Goal: Complete application form

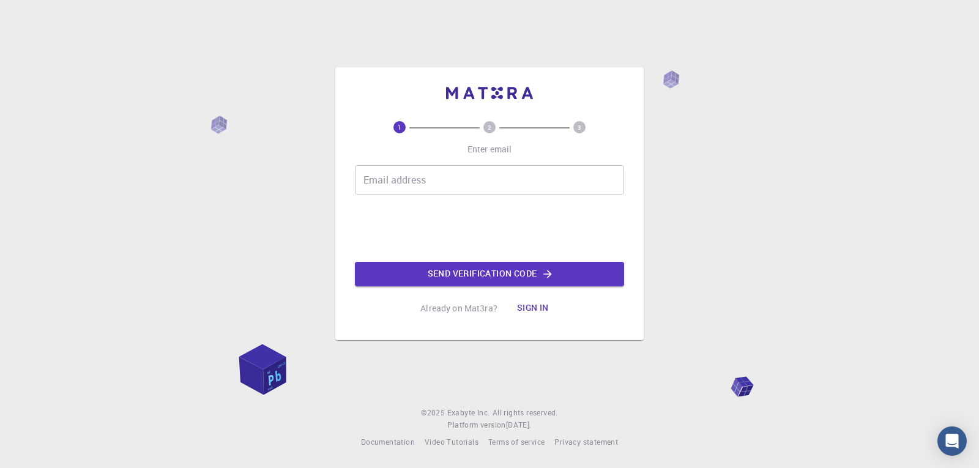
click at [375, 187] on input "Email address" at bounding box center [489, 179] width 269 height 29
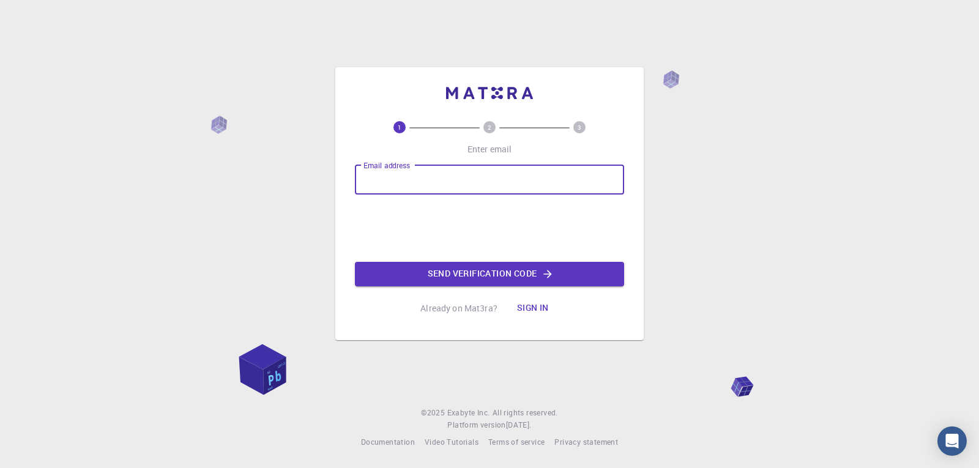
type input "jjkhums201@gmail.com"
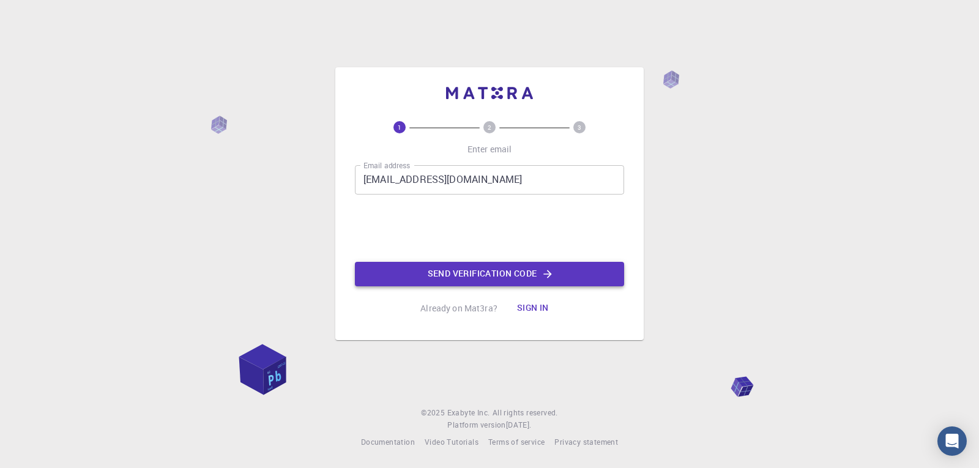
click at [468, 273] on button "Send verification code" at bounding box center [489, 274] width 269 height 24
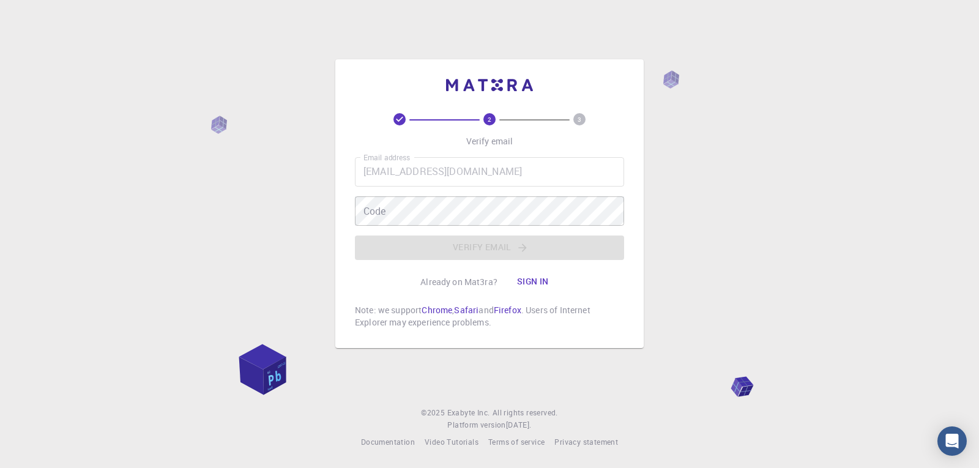
drag, startPoint x: 979, startPoint y: 6, endPoint x: 706, endPoint y: 42, distance: 275.3
click at [706, 42] on div "2 3 Verify email Email address jjkhums201@gmail.com Email address Code Code Ver…" at bounding box center [489, 234] width 979 height 468
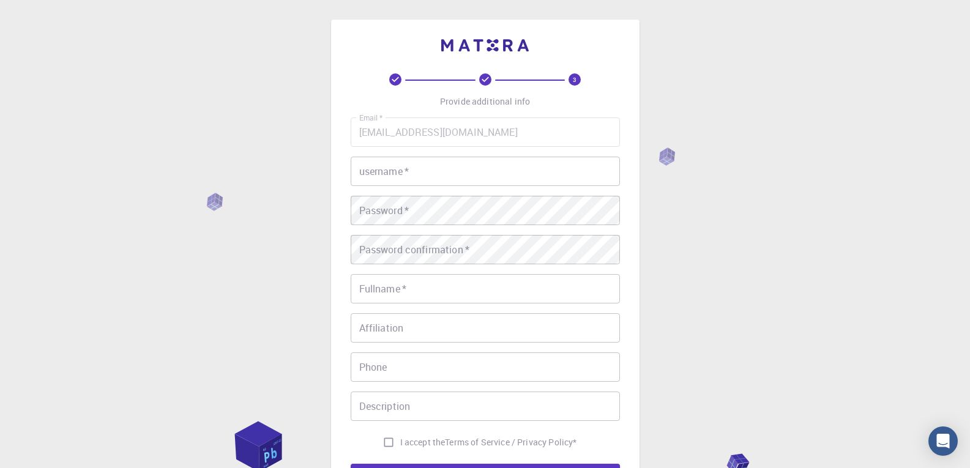
click at [482, 159] on input "username   *" at bounding box center [485, 171] width 269 height 29
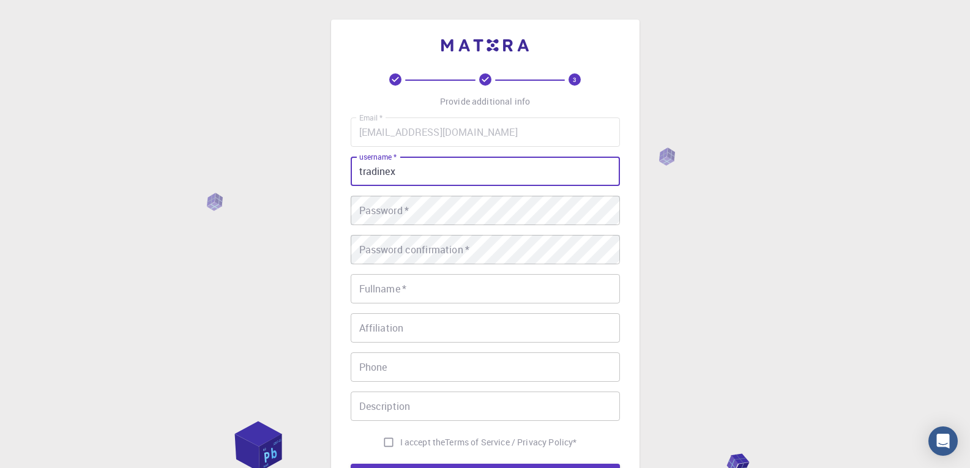
type input "tradinex"
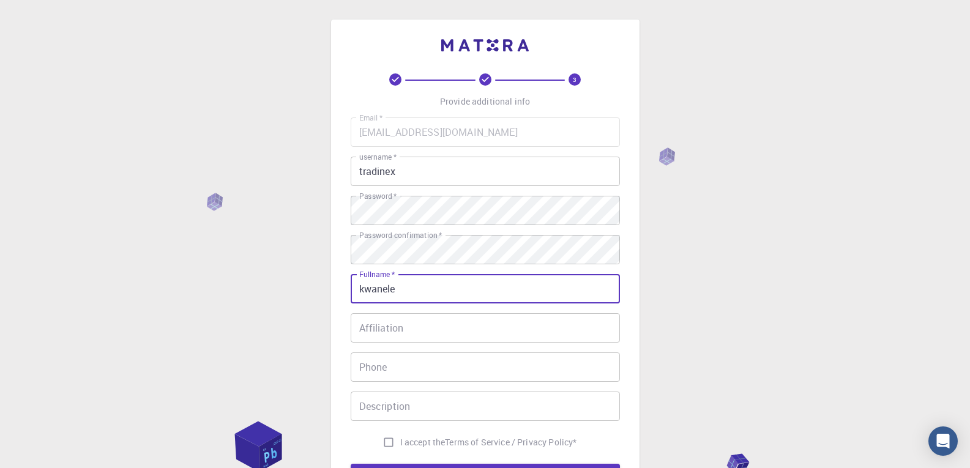
type input "kwanele"
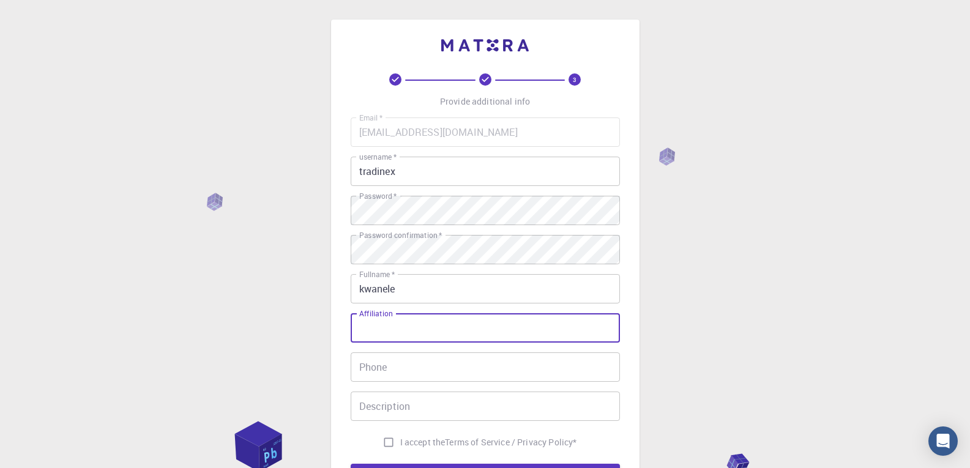
click at [556, 323] on input "Affiliation" at bounding box center [485, 327] width 269 height 29
type input "research and experiment scientist"
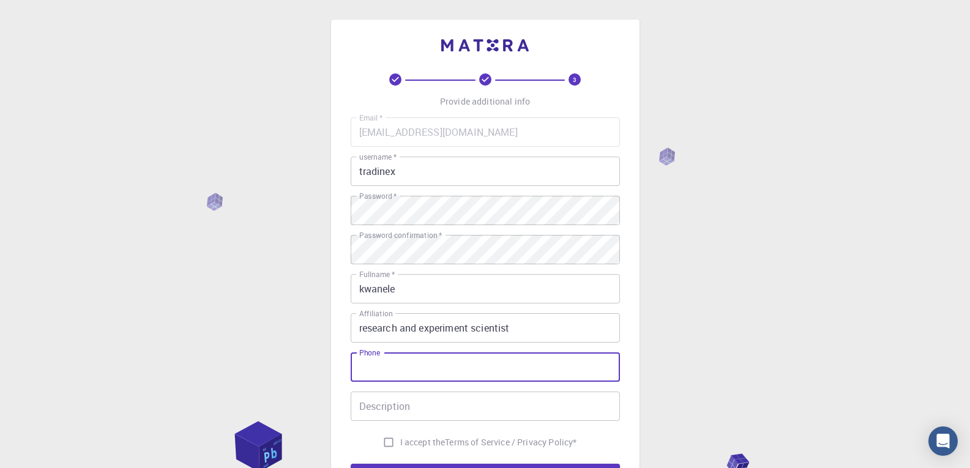
click at [547, 370] on input "Phone" at bounding box center [485, 367] width 269 height 29
type input "0676881176"
click at [528, 408] on input "Description" at bounding box center [485, 406] width 269 height 29
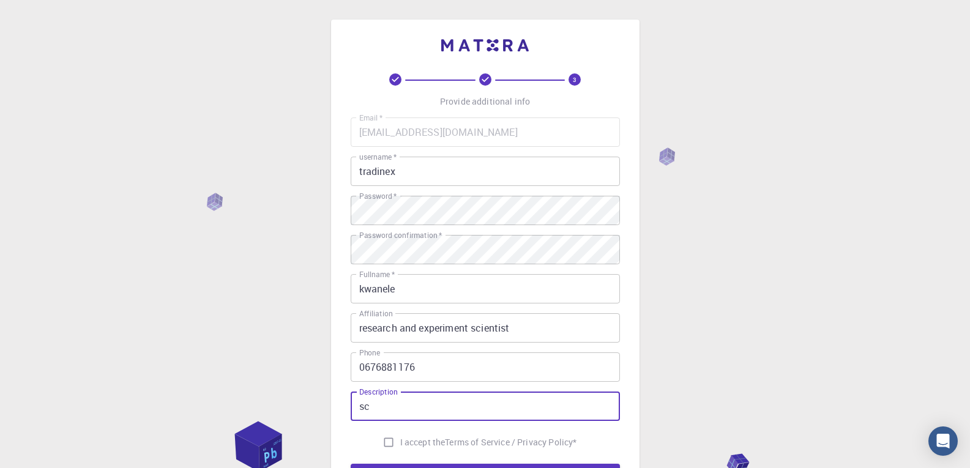
type input "s"
type input "engineering"
click at [379, 440] on input "I accept the Terms of Service / Privacy Policy *" at bounding box center [388, 442] width 23 height 23
checkbox input "true"
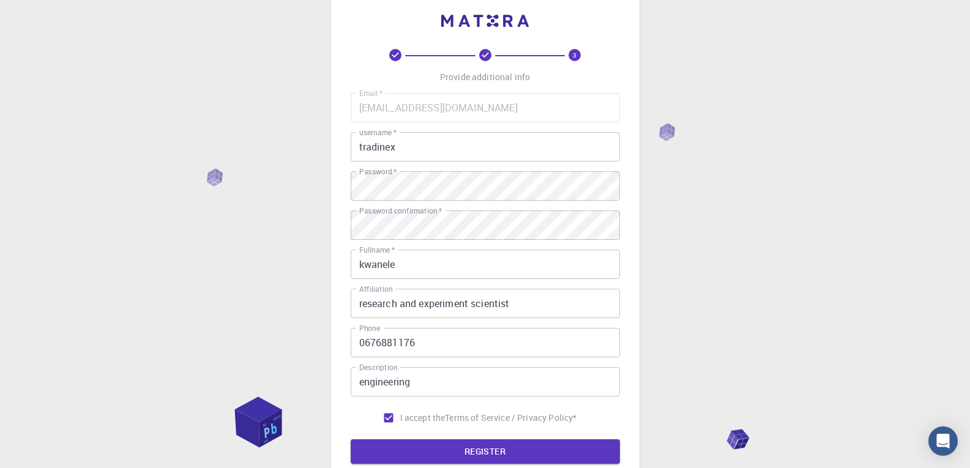
scroll to position [49, 0]
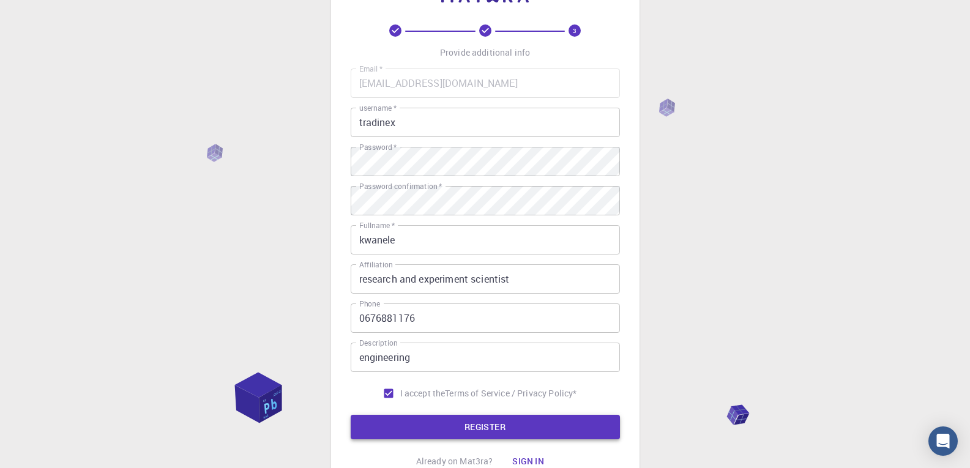
click at [425, 428] on button "REGISTER" at bounding box center [485, 427] width 269 height 24
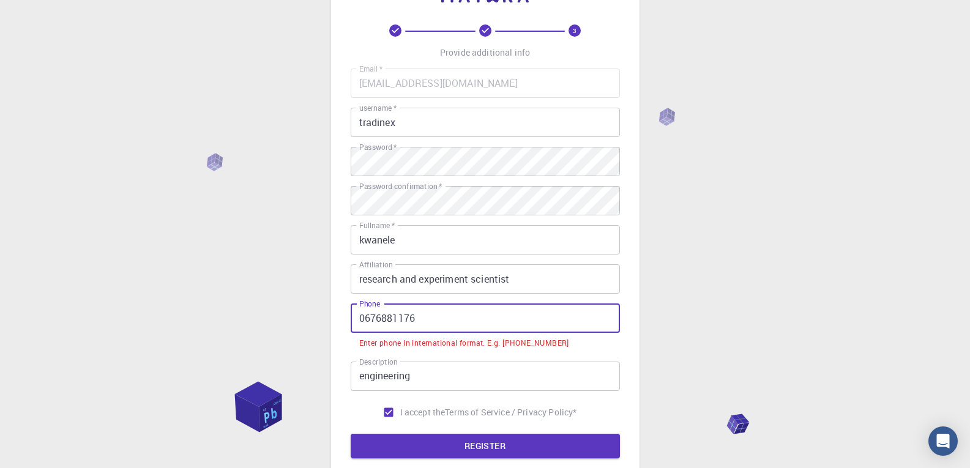
click at [364, 316] on input "0676881176" at bounding box center [485, 318] width 269 height 29
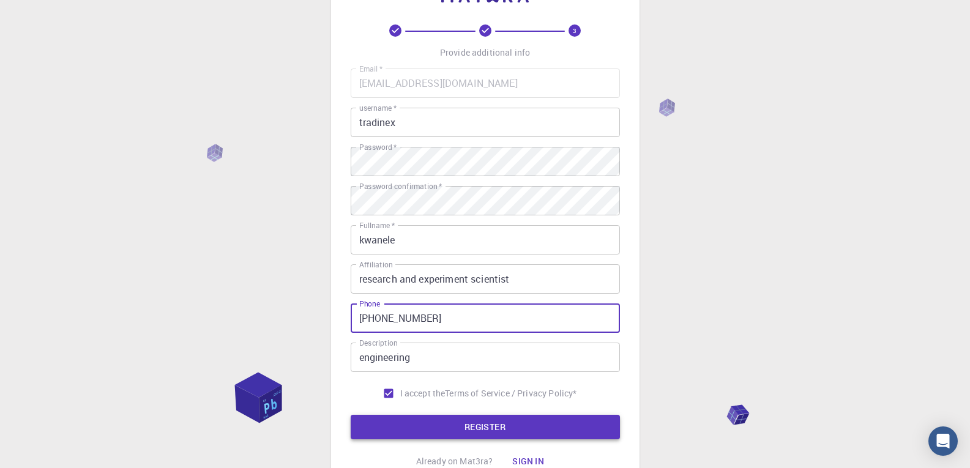
type input "+27676881176"
click at [450, 428] on button "REGISTER" at bounding box center [485, 427] width 269 height 24
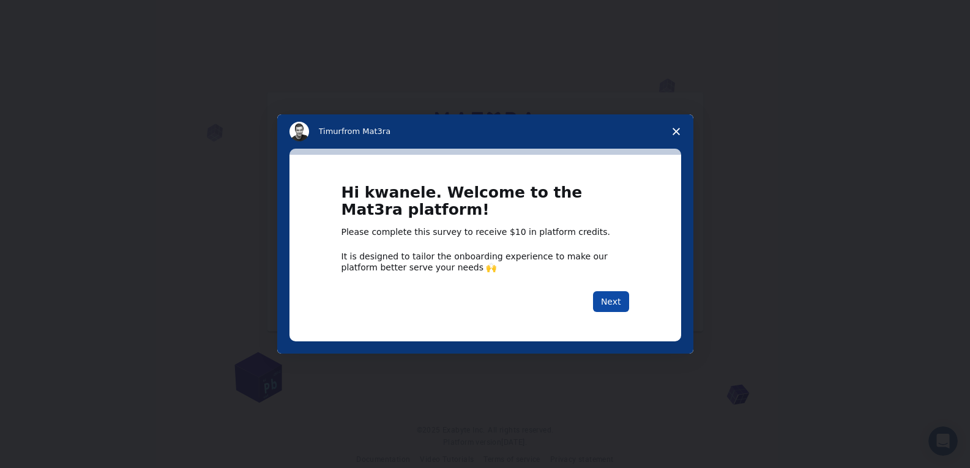
click at [613, 299] on button "Next" at bounding box center [611, 301] width 36 height 21
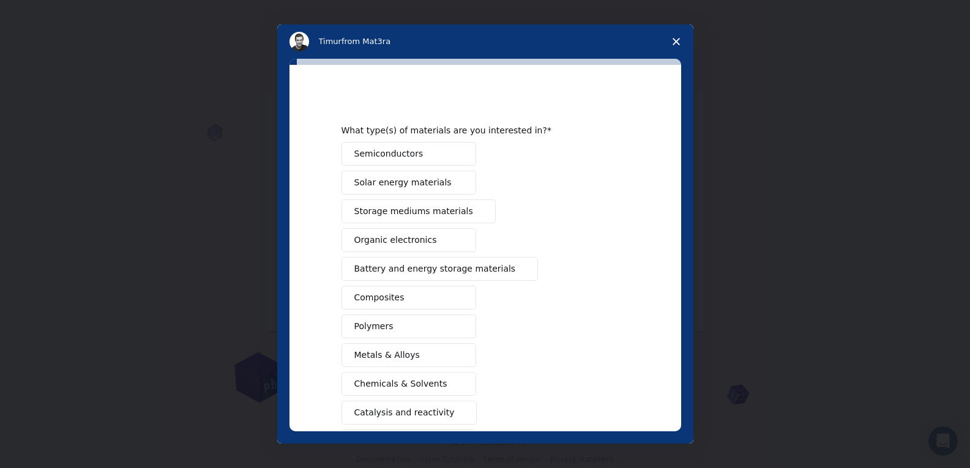
click at [428, 184] on span "Solar energy materials" at bounding box center [402, 182] width 97 height 13
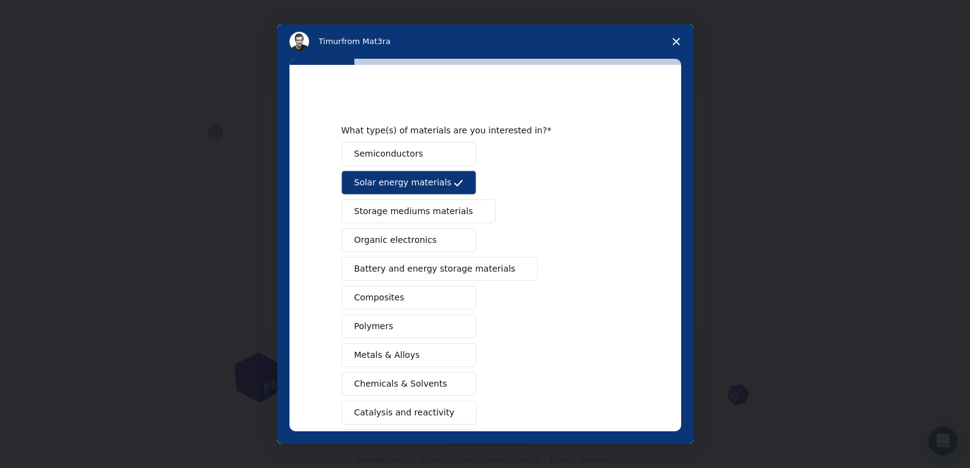
click at [444, 160] on button "Semiconductors" at bounding box center [408, 154] width 135 height 24
click at [409, 356] on span "Metals & Alloys" at bounding box center [386, 355] width 65 height 13
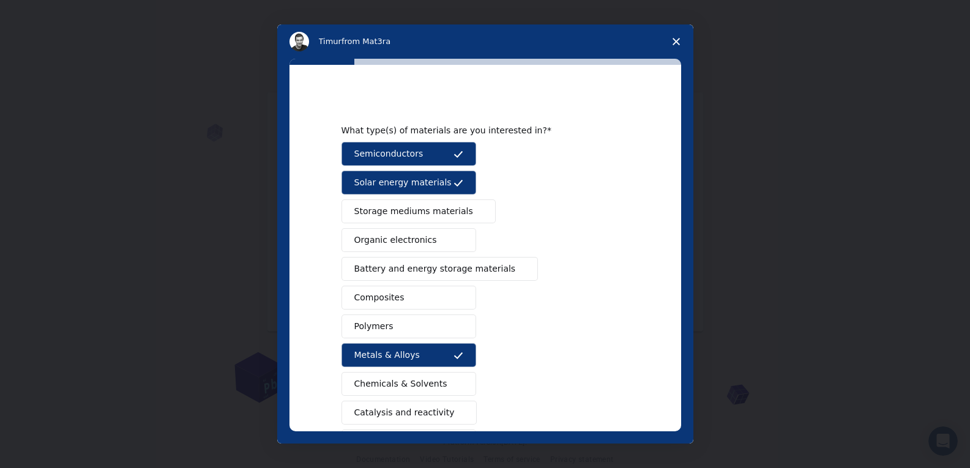
click at [441, 387] on button "Chemicals & Solvents" at bounding box center [408, 384] width 135 height 24
click at [401, 414] on span "Catalysis and reactivity" at bounding box center [404, 412] width 100 height 13
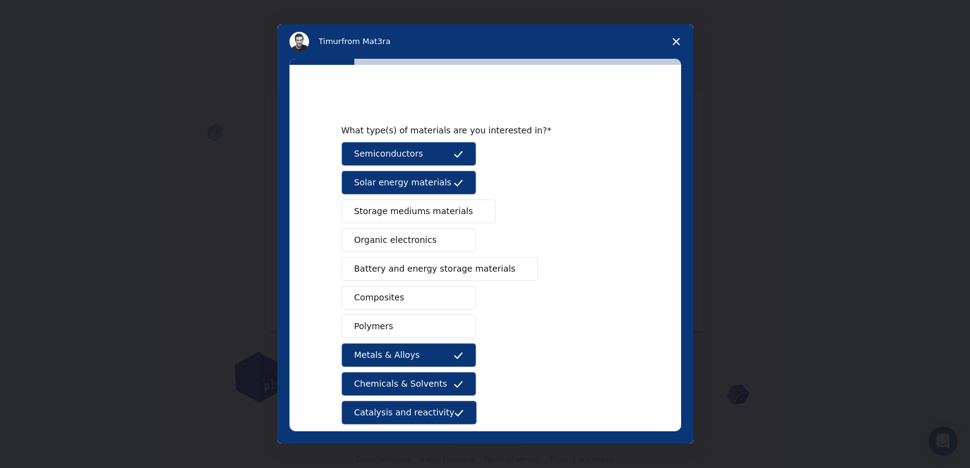
click at [395, 293] on span "Composites" at bounding box center [379, 297] width 50 height 13
click at [386, 323] on button "Polymers" at bounding box center [408, 327] width 135 height 24
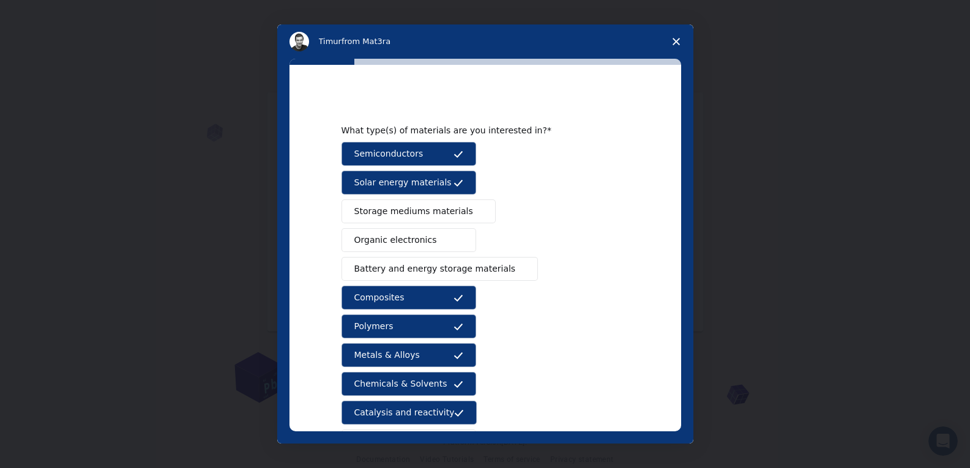
click at [414, 270] on span "Battery and energy storage materials" at bounding box center [435, 269] width 162 height 13
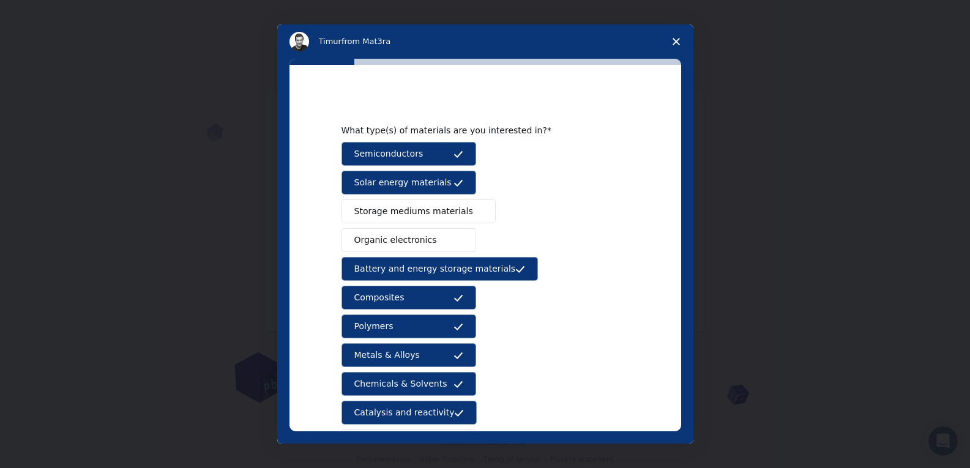
click at [417, 229] on button "Organic electronics" at bounding box center [408, 240] width 135 height 24
click at [414, 218] on button "Storage mediums materials" at bounding box center [418, 212] width 154 height 24
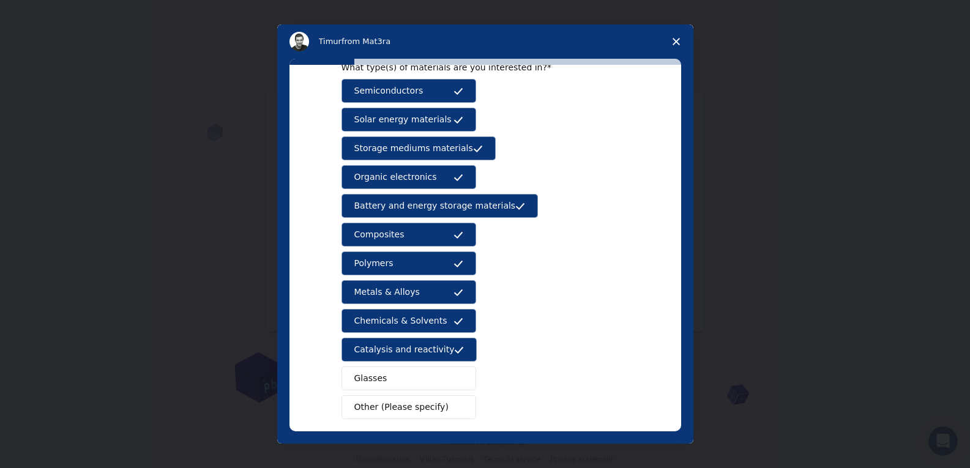
scroll to position [122, 0]
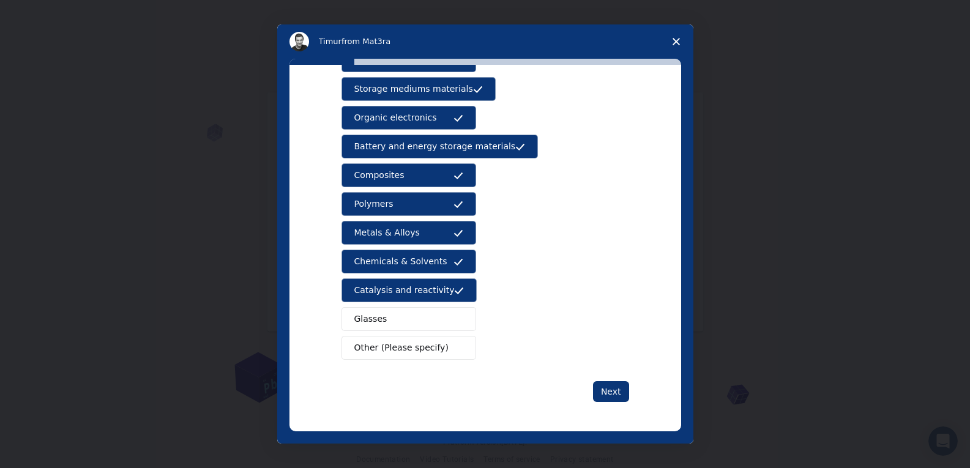
click at [431, 311] on button "Glasses" at bounding box center [408, 319] width 135 height 24
click at [453, 351] on span "Intercom messenger" at bounding box center [458, 348] width 10 height 10
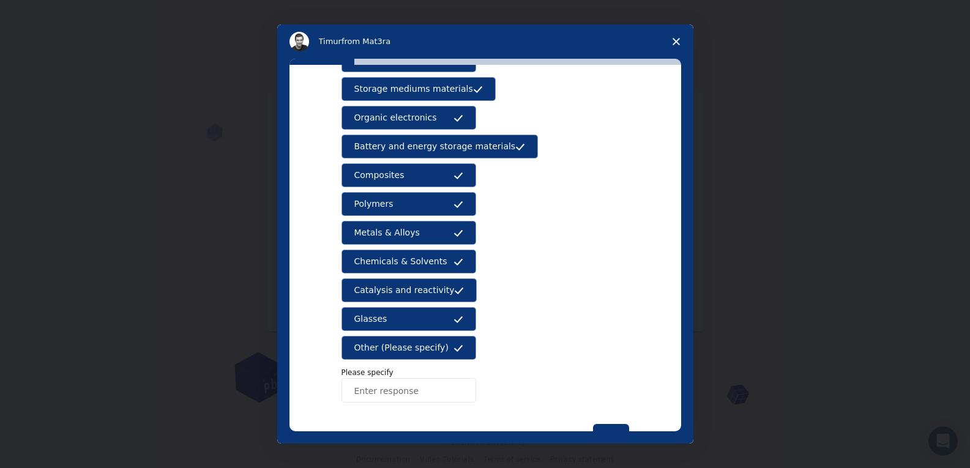
click at [400, 390] on input "Enter response" at bounding box center [408, 390] width 135 height 24
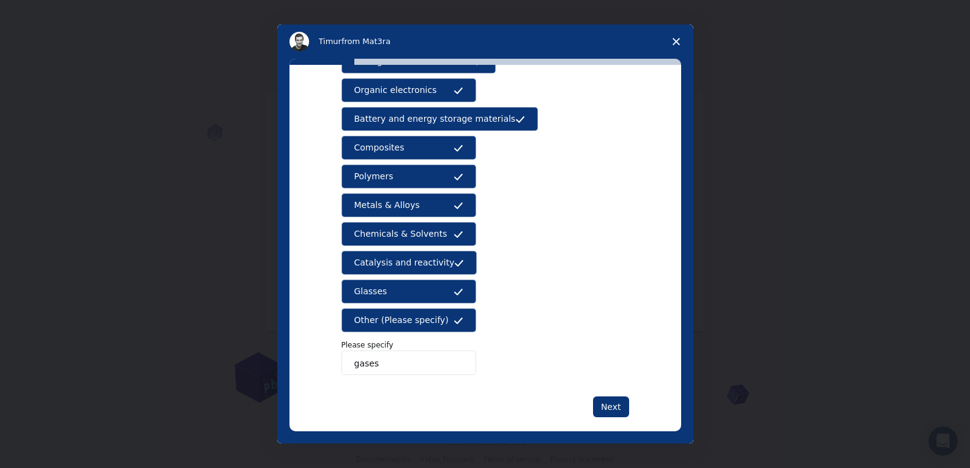
scroll to position [165, 0]
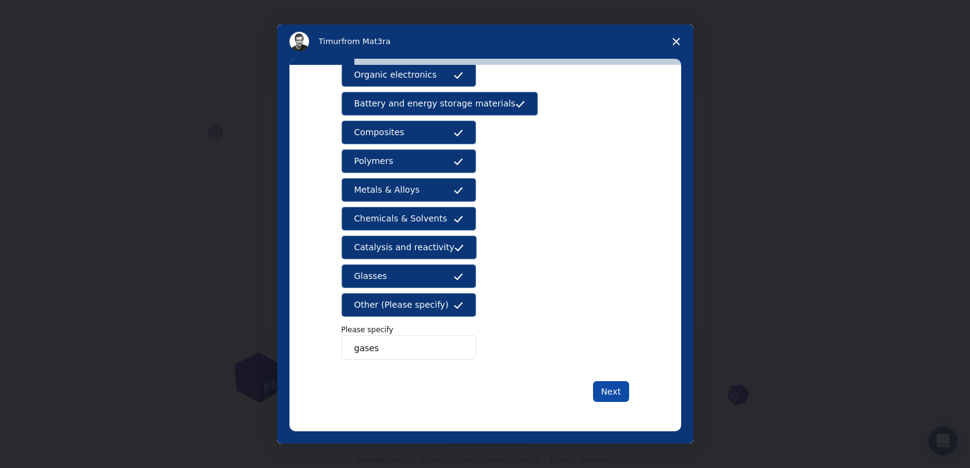
type input "gases"
click at [602, 397] on button "Next" at bounding box center [611, 391] width 36 height 21
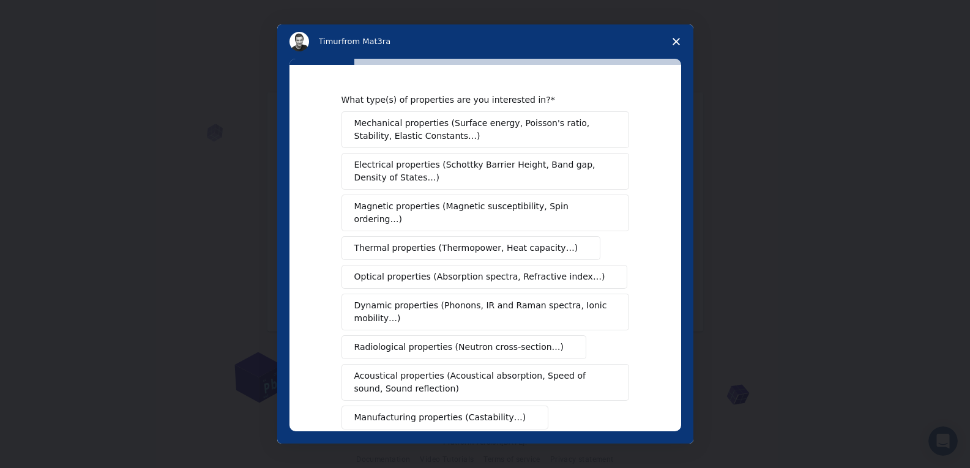
click at [468, 132] on span "Mechanical properties (Surface energy, Poisson's ratio, Stability, Elastic Cons…" at bounding box center [481, 130] width 255 height 26
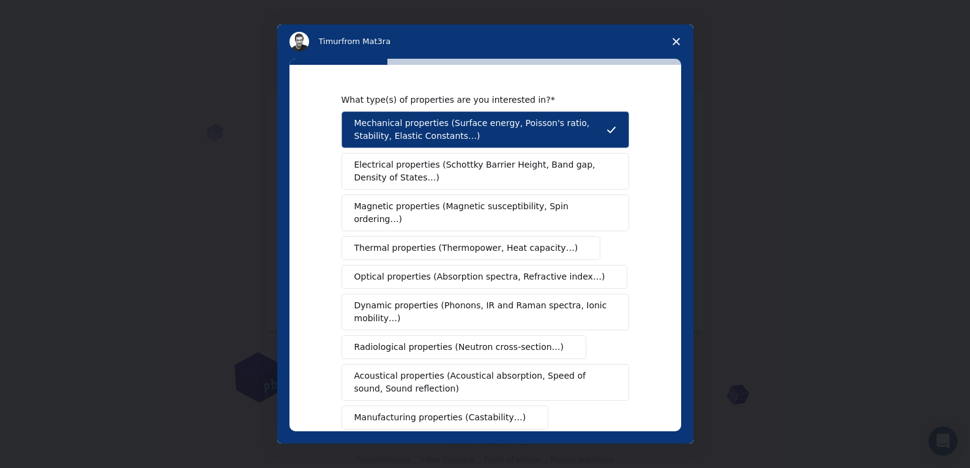
click at [451, 176] on span "Electrical properties (Schottky Barrier Height, Band gap, Density of States…)" at bounding box center [481, 172] width 255 height 26
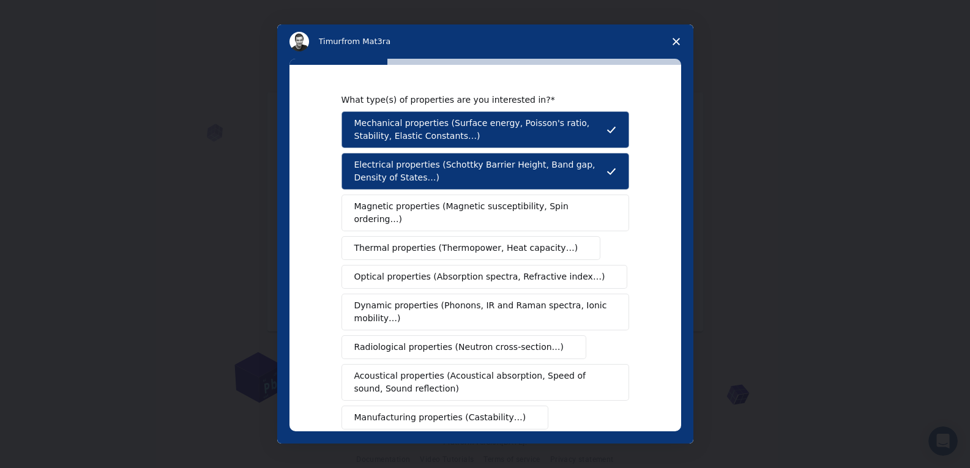
click at [436, 219] on div "Mechanical properties (Surface energy, Poisson's ratio, Stability, Elastic Cons…" at bounding box center [485, 291] width 288 height 360
click at [438, 213] on span "Magnetic properties (Magnetic susceptibility, Spin ordering…)" at bounding box center [480, 213] width 253 height 26
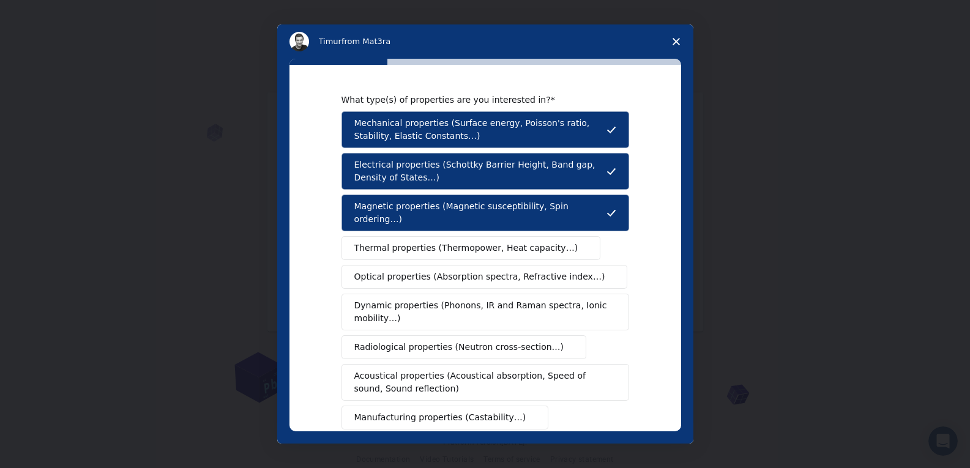
click at [436, 242] on span "Thermal properties (Thermopower, Heat capacity…)" at bounding box center [466, 248] width 224 height 13
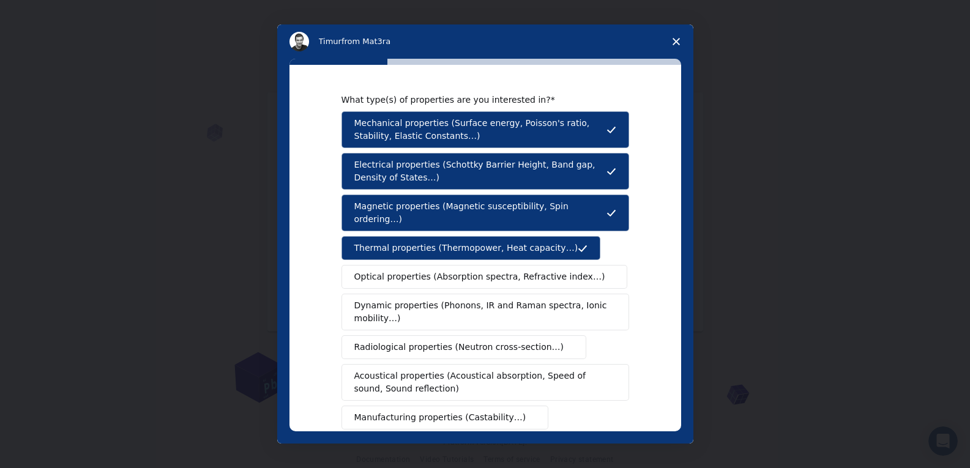
click at [431, 271] on span "Optical properties (Absorption spectra, Refractive index…)" at bounding box center [479, 277] width 251 height 13
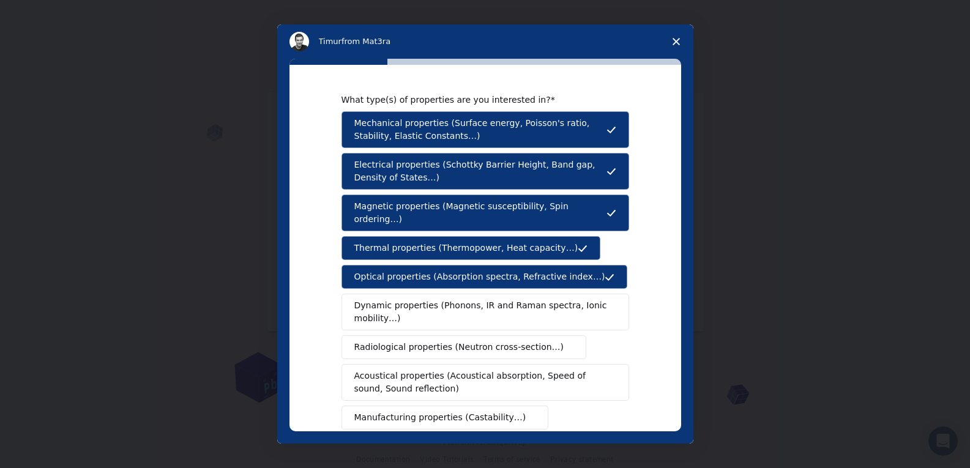
click at [394, 299] on span "Dynamic properties (Phonons, IR and Raman spectra, Ionic mobility…)" at bounding box center [481, 312] width 254 height 26
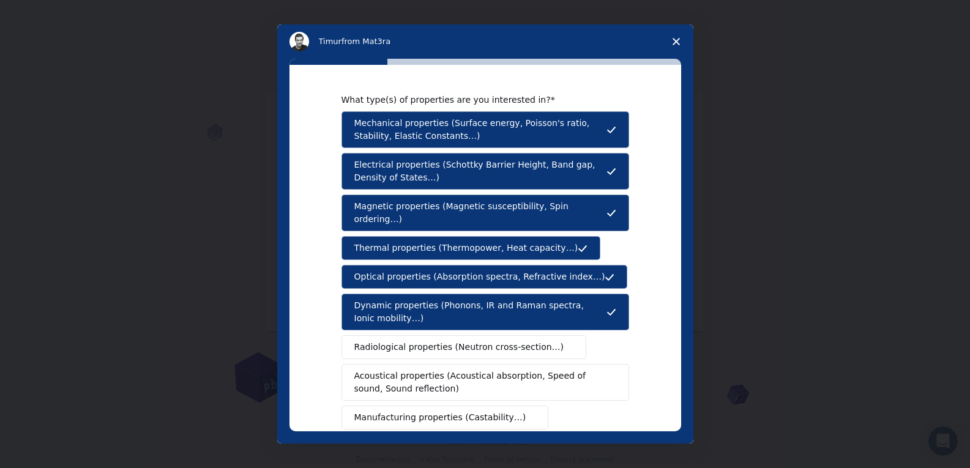
click at [388, 341] on span "Radiological properties (Neutron cross-section…)" at bounding box center [459, 347] width 210 height 13
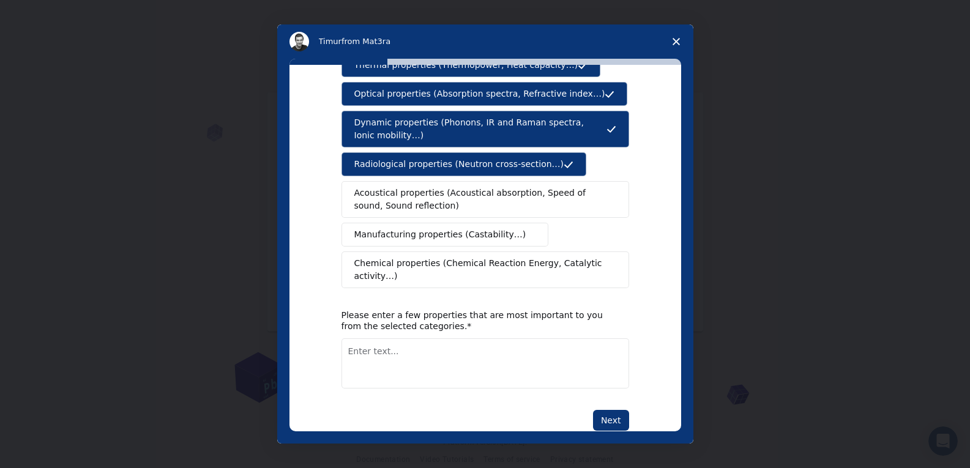
scroll to position [184, 0]
click at [424, 186] on span "Acoustical properties (Acoustical absorption, Speed of sound, Sound reflection)" at bounding box center [481, 199] width 255 height 26
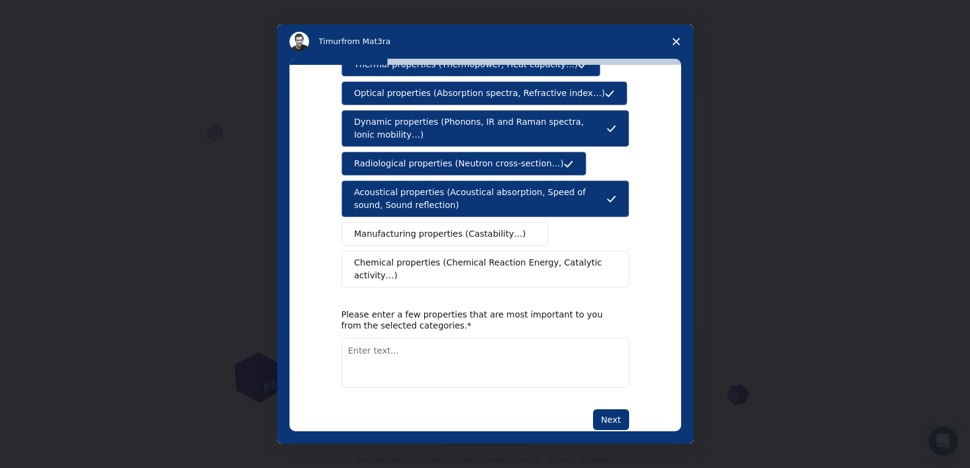
click at [408, 228] on span "Manufacturing properties (Castability…)" at bounding box center [440, 234] width 172 height 13
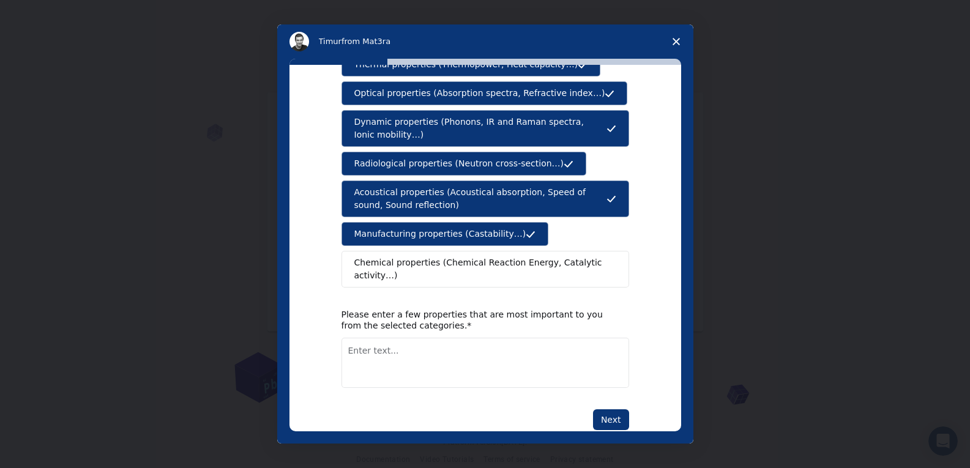
click at [407, 256] on span "Chemical properties (Chemical Reaction Energy, Catalytic activity…)" at bounding box center [480, 269] width 253 height 26
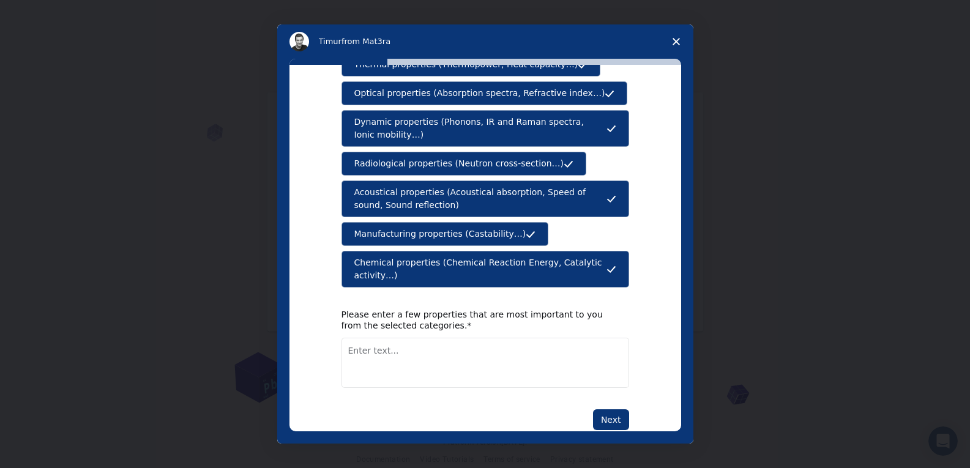
click at [389, 338] on textarea "Enter text..." at bounding box center [485, 363] width 288 height 50
type textarea "thermal properties"
click at [605, 409] on button "Next" at bounding box center [611, 419] width 36 height 21
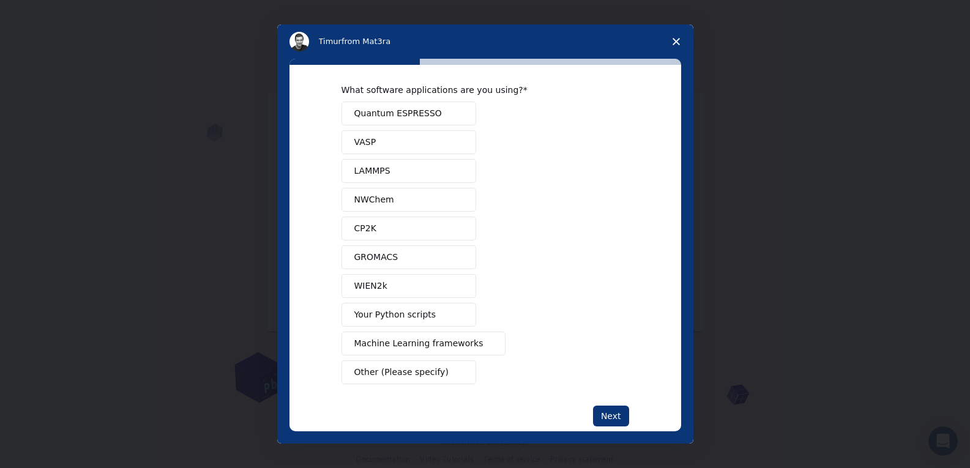
scroll to position [0, 0]
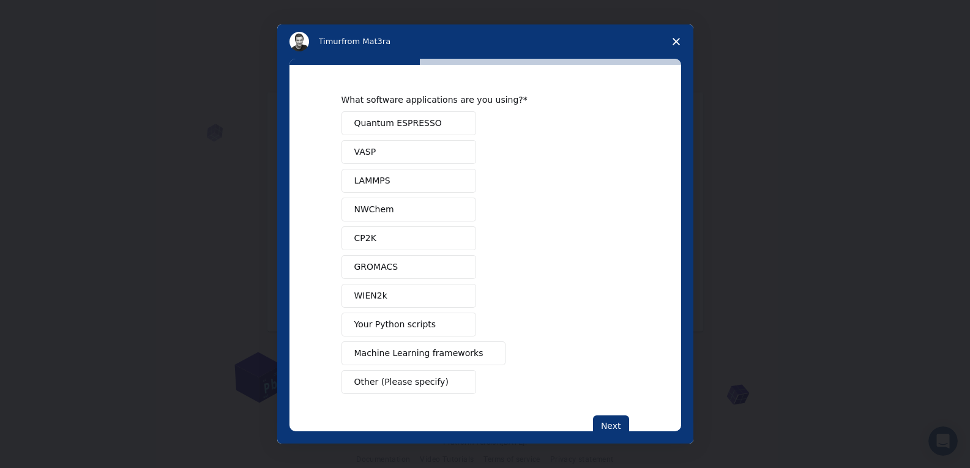
click at [389, 326] on span "Your Python scripts" at bounding box center [395, 324] width 82 height 13
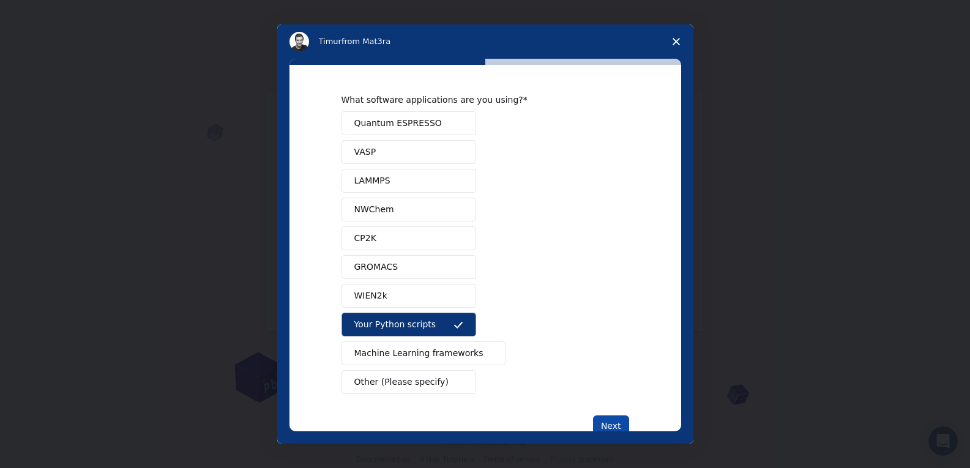
click at [602, 423] on button "Next" at bounding box center [611, 426] width 36 height 21
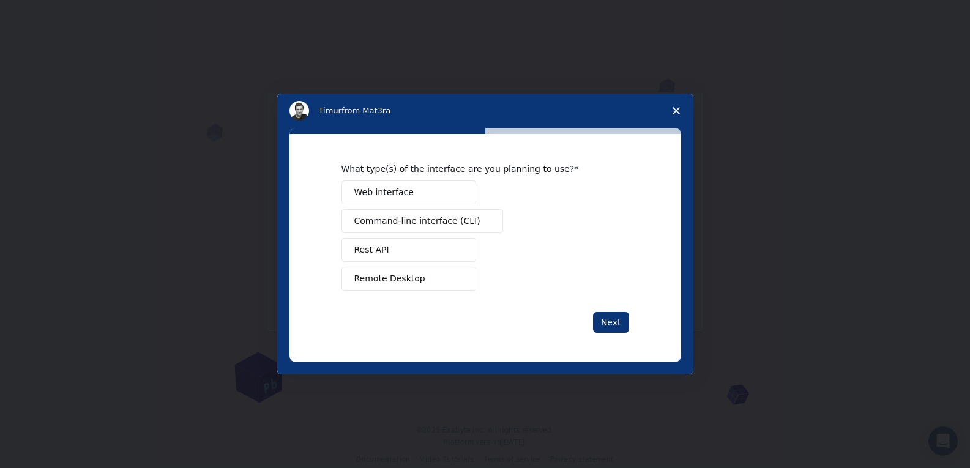
click at [415, 282] on span "Remote Desktop" at bounding box center [389, 278] width 71 height 13
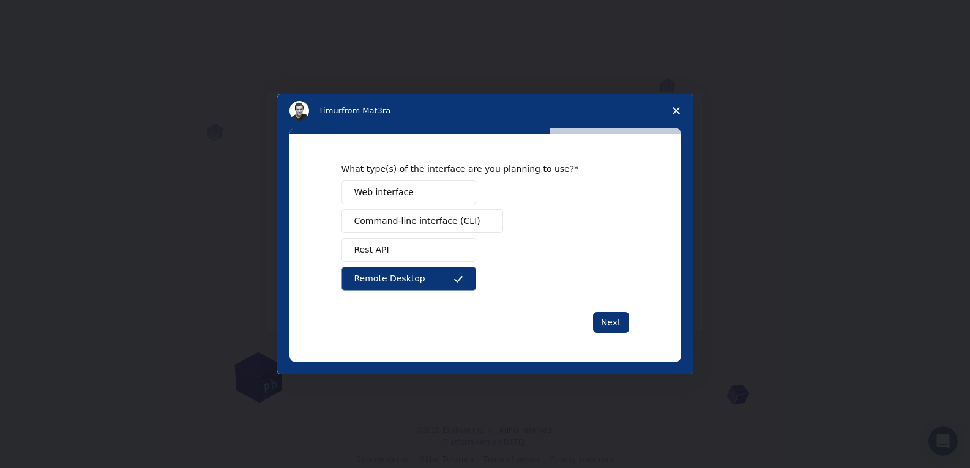
click at [457, 225] on span "Command-line interface (CLI)" at bounding box center [417, 221] width 126 height 13
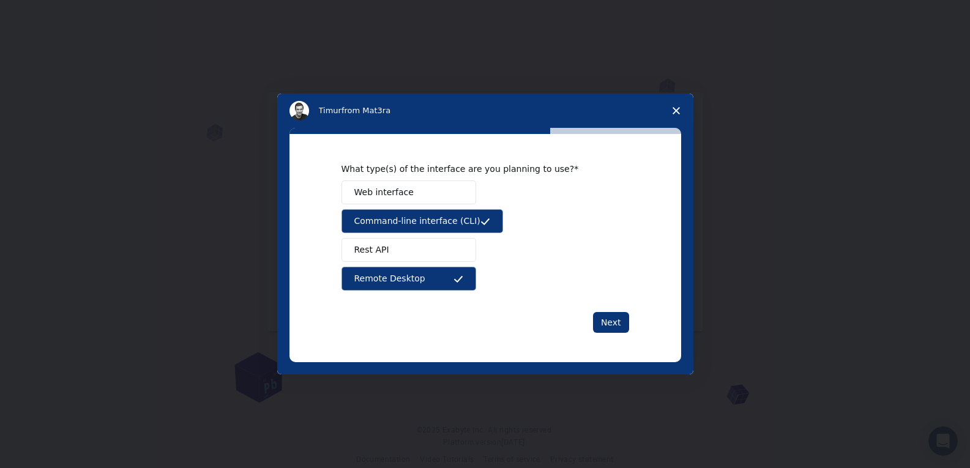
click at [391, 195] on span "Web interface" at bounding box center [383, 192] width 59 height 13
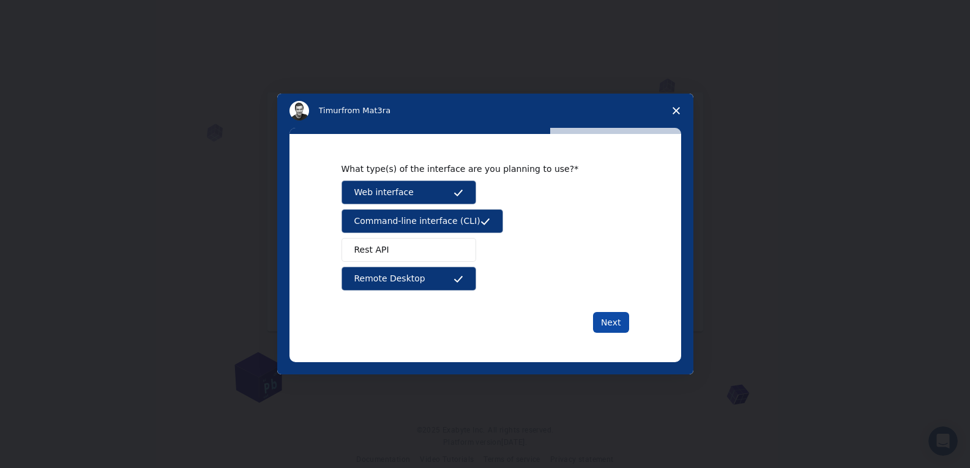
click at [615, 323] on button "Next" at bounding box center [611, 322] width 36 height 21
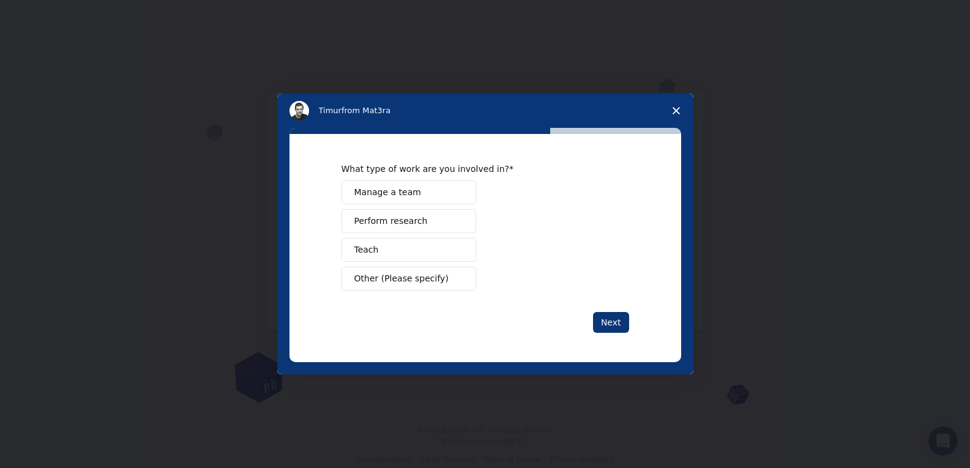
click at [433, 221] on button "Perform research" at bounding box center [408, 221] width 135 height 24
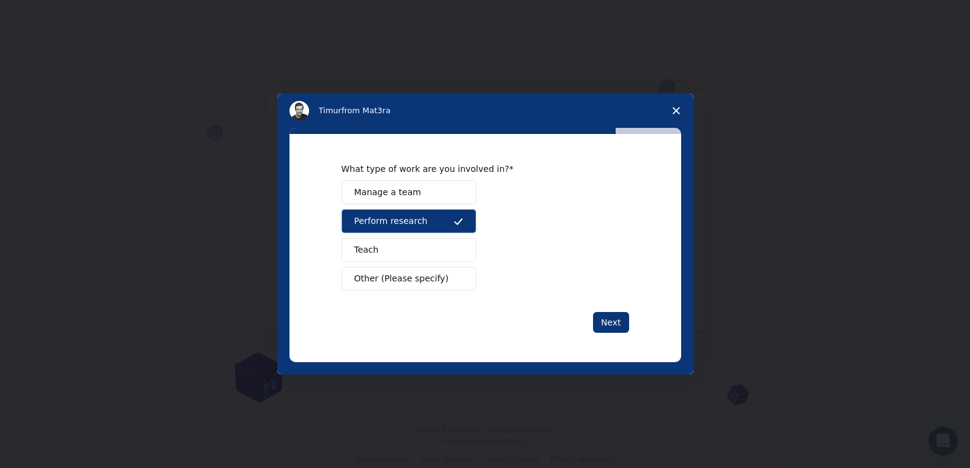
click at [423, 195] on button "Manage a team" at bounding box center [408, 193] width 135 height 24
click at [401, 277] on span "Other (Please specify)" at bounding box center [401, 278] width 94 height 13
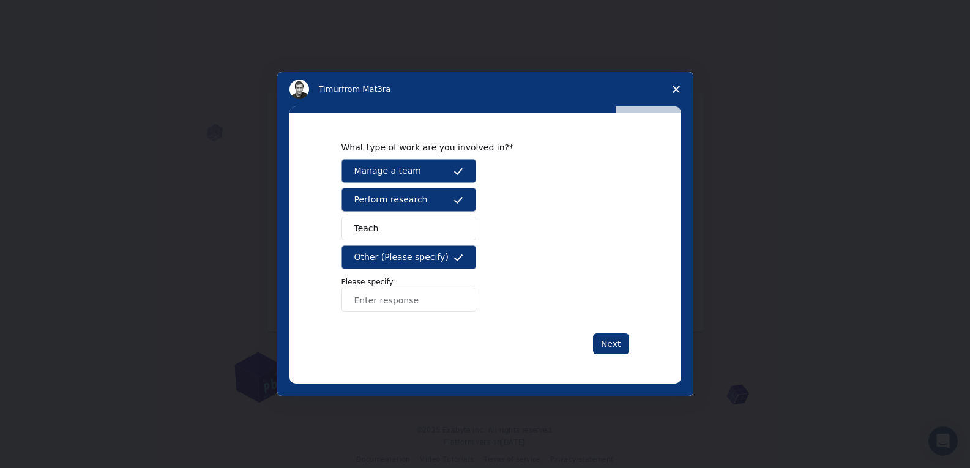
click at [382, 307] on input "Enter response" at bounding box center [408, 300] width 135 height 24
type input "r"
type input "engineer"
click at [612, 345] on button "Next" at bounding box center [611, 344] width 36 height 21
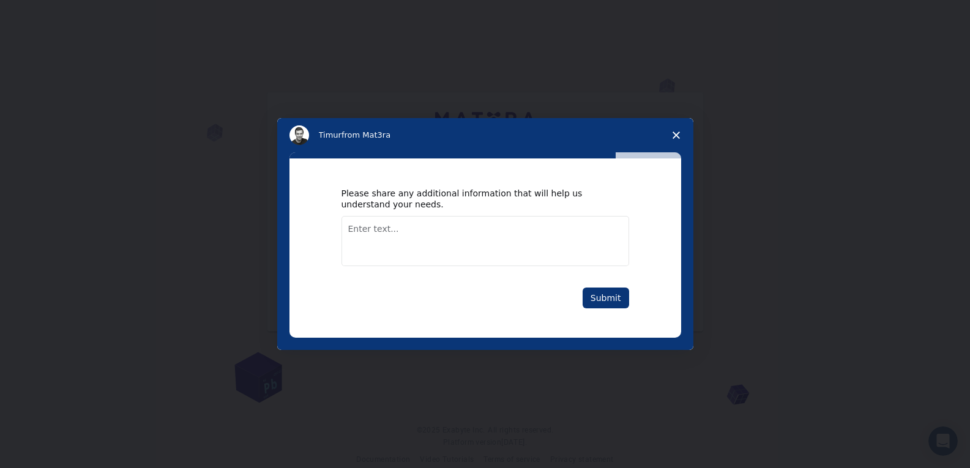
click at [362, 226] on textarea "Enter text..." at bounding box center [485, 241] width 288 height 50
type textarea "engineering simulations and chemical reactions"
click at [595, 295] on button "Submit" at bounding box center [606, 298] width 47 height 21
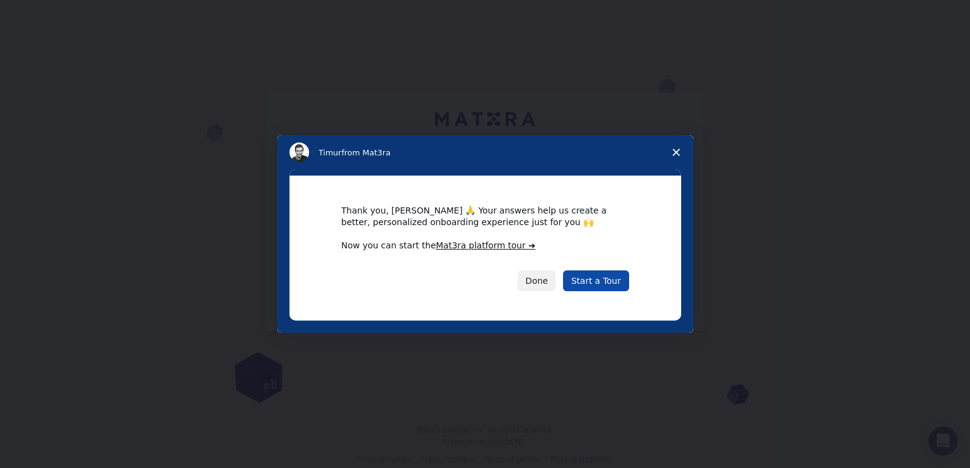
click at [594, 281] on link "Start a Tour" at bounding box center [595, 281] width 65 height 21
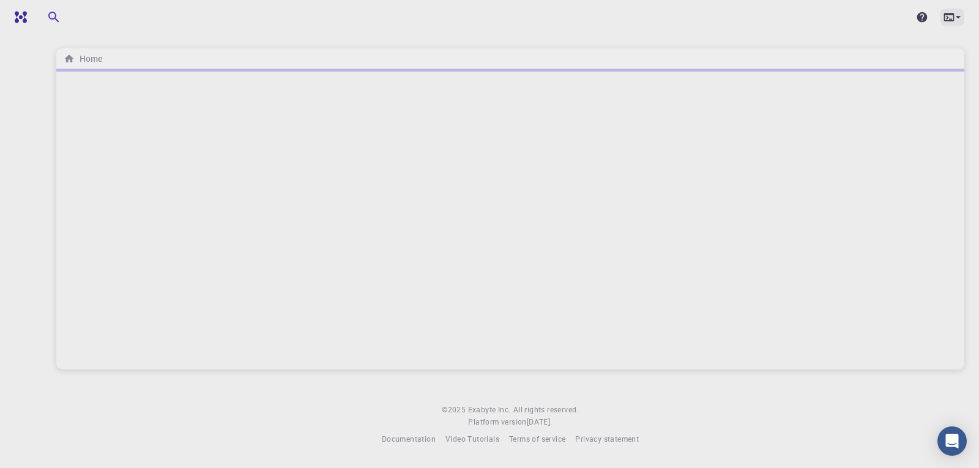
click at [959, 21] on icon at bounding box center [958, 17] width 12 height 12
click at [959, 20] on div at bounding box center [489, 234] width 979 height 468
click at [16, 9] on link at bounding box center [48, 17] width 72 height 20
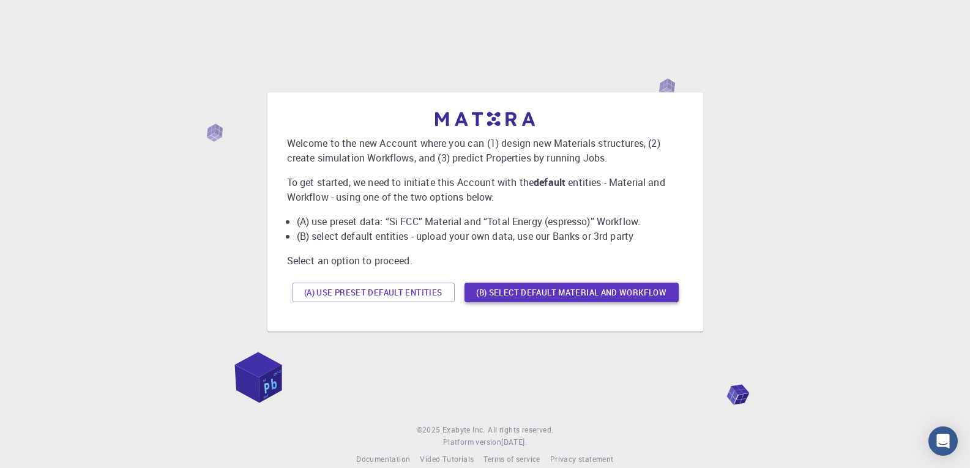
click at [562, 294] on button "(B) Select default material and workflow" at bounding box center [572, 293] width 214 height 20
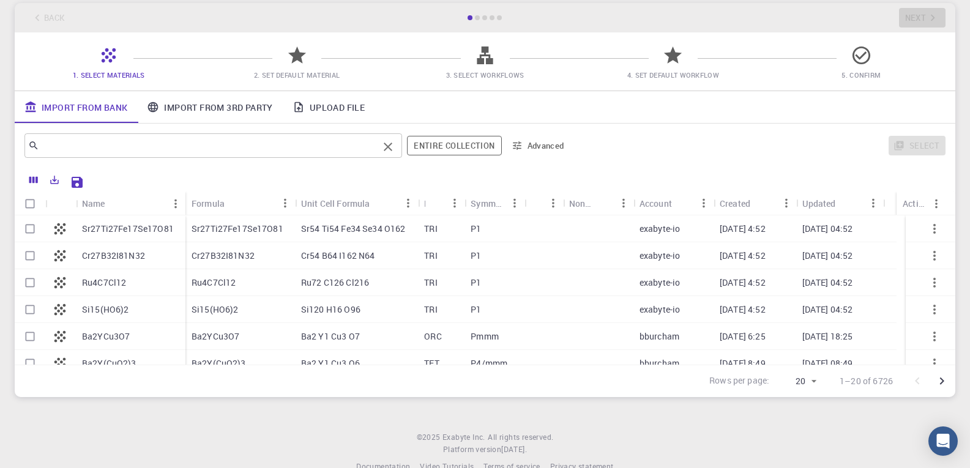
click at [182, 151] on input "text" at bounding box center [208, 145] width 339 height 17
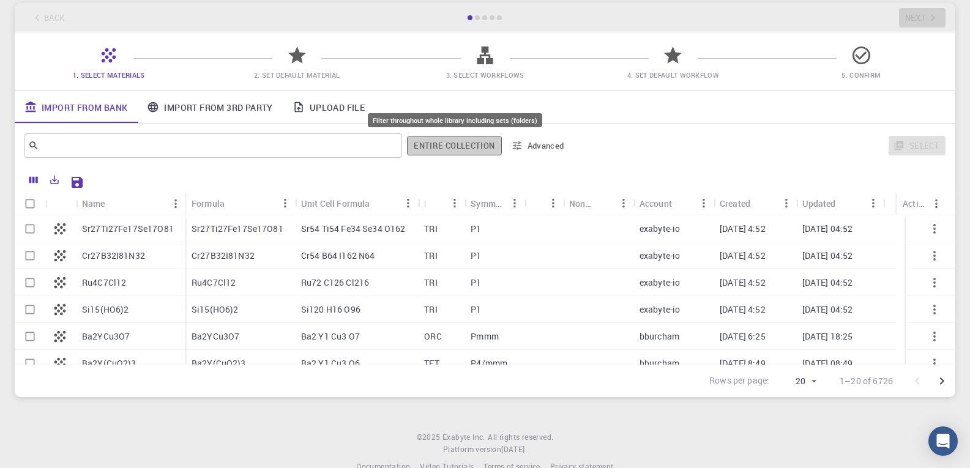
click at [447, 145] on button "Entire collection" at bounding box center [454, 146] width 94 height 20
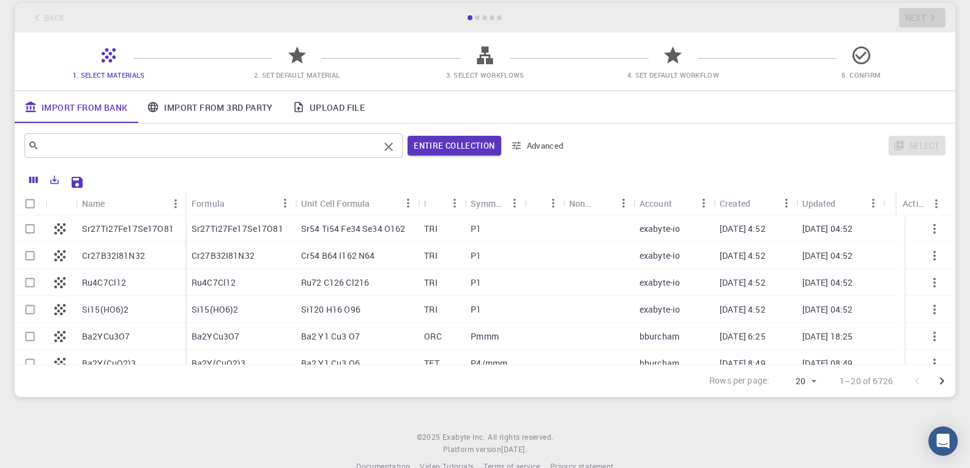
click at [365, 152] on input "text" at bounding box center [209, 145] width 340 height 17
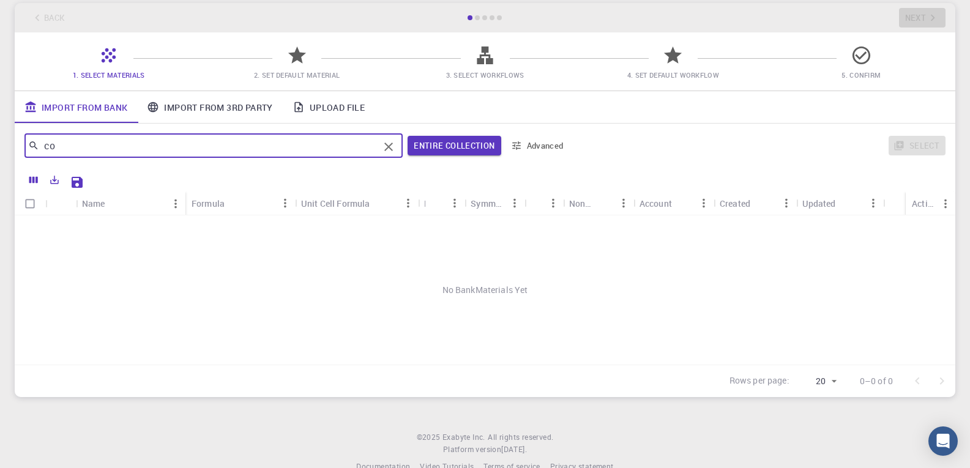
type input "c"
type input "s"
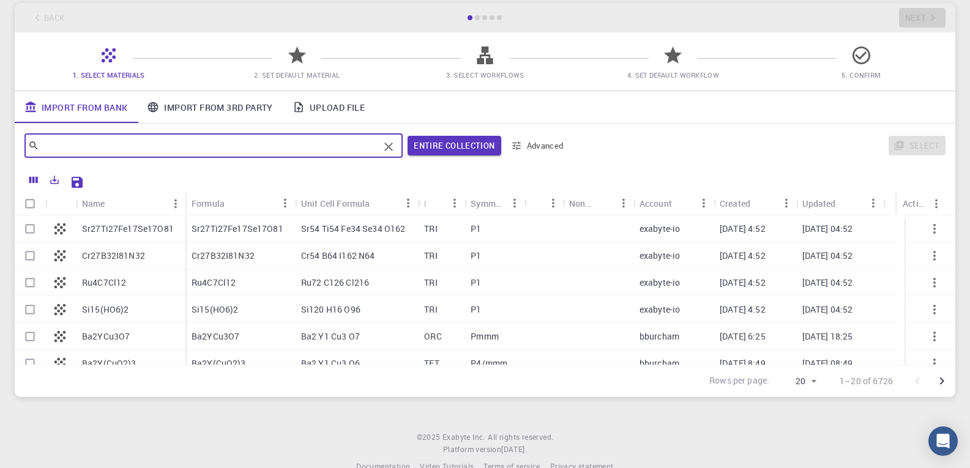
click at [509, 236] on div "P1" at bounding box center [495, 228] width 60 height 27
checkbox input "true"
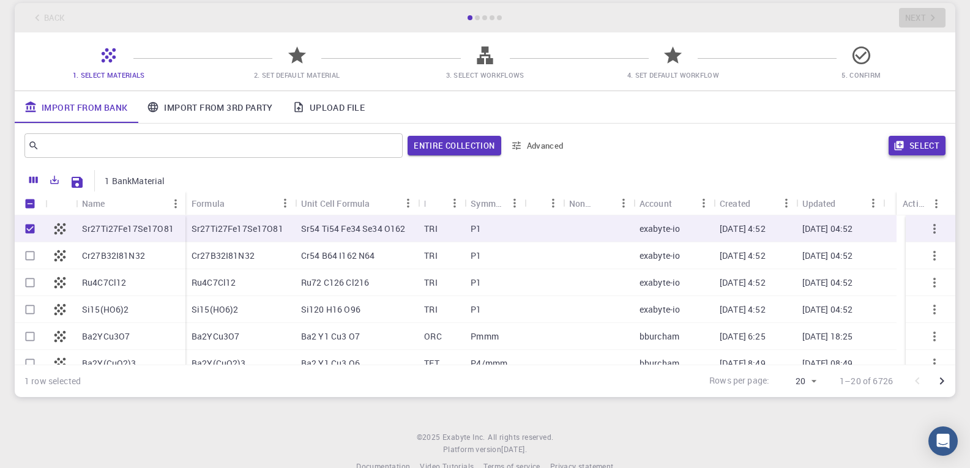
click at [910, 143] on button "Select" at bounding box center [917, 146] width 57 height 20
